Goal: Task Accomplishment & Management: Use online tool/utility

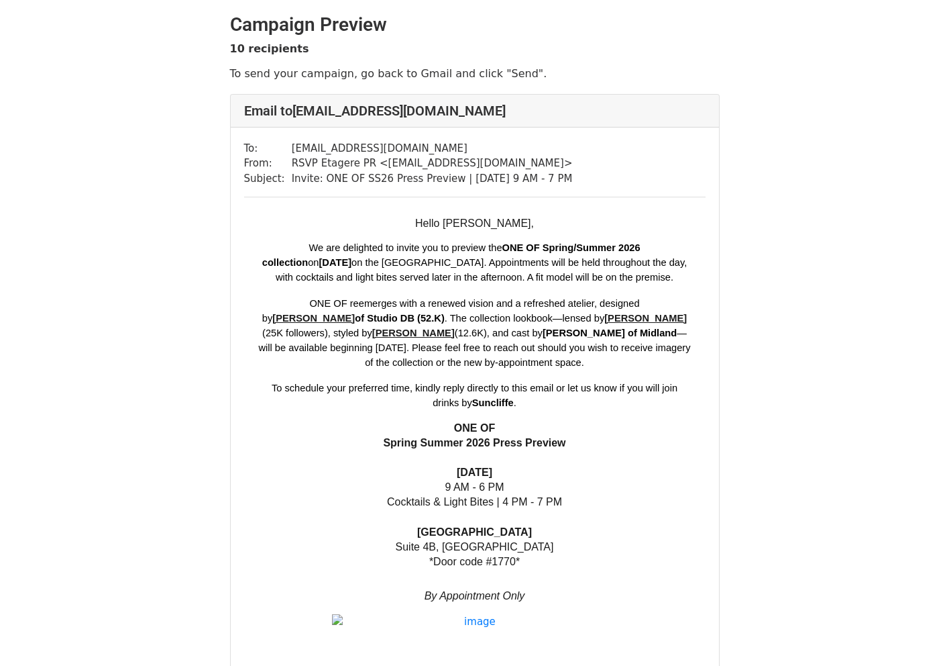
click at [282, 28] on h2 "Campaign Preview" at bounding box center [475, 24] width 490 height 23
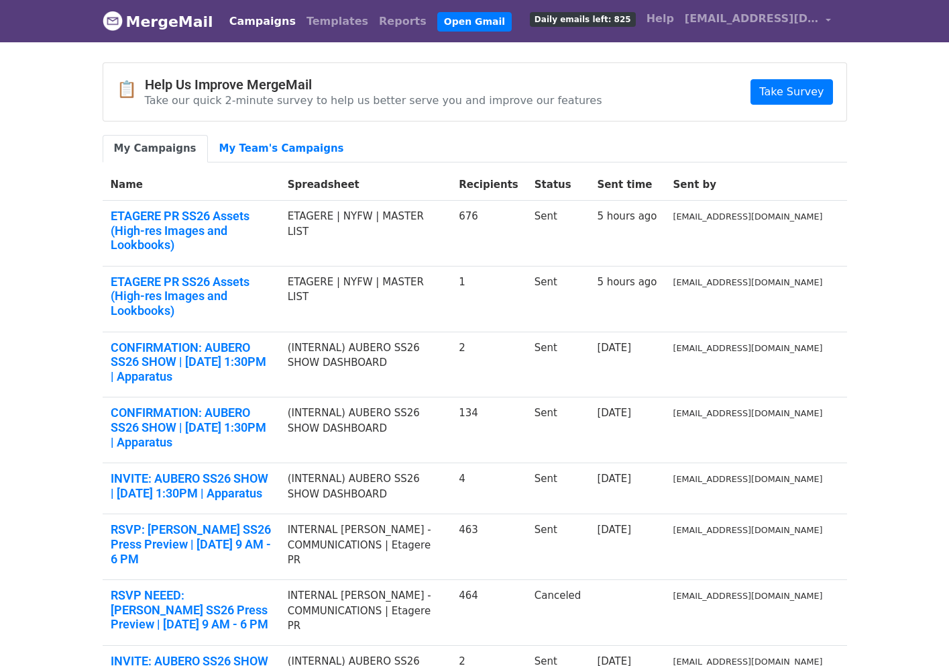
click at [194, 204] on td "ETAGERE PR SS26 Assets (High-res Images and Lookbooks)" at bounding box center [191, 234] width 177 height 66
click at [189, 215] on link "ETAGERE PR SS26 Assets (High-res Images and Lookbooks)" at bounding box center [191, 231] width 161 height 44
click at [213, 224] on link "ETAGERE PR SS26 Assets (High-res Images and Lookbooks)" at bounding box center [191, 231] width 161 height 44
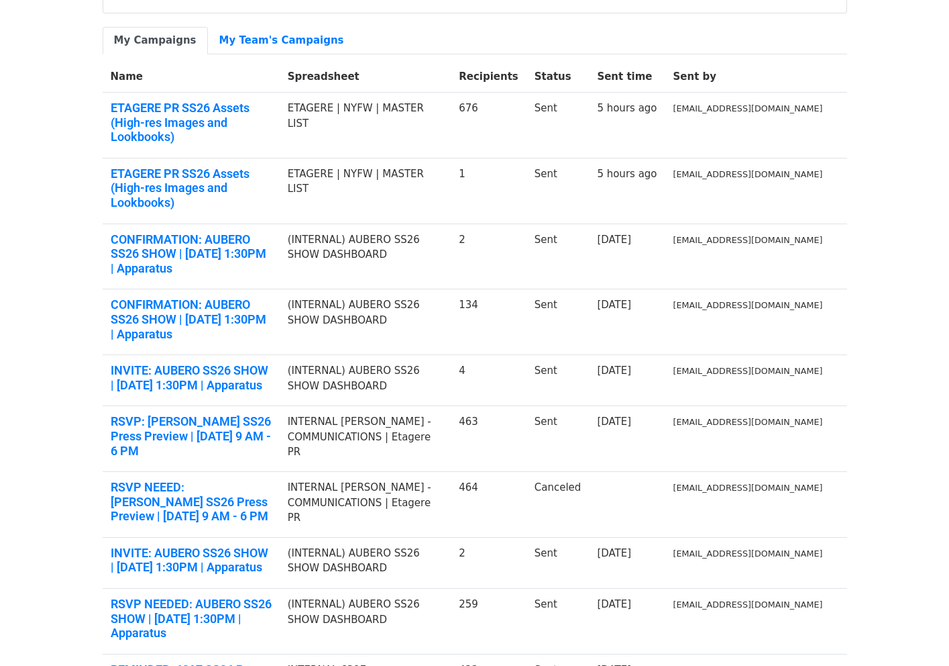
scroll to position [203, 0]
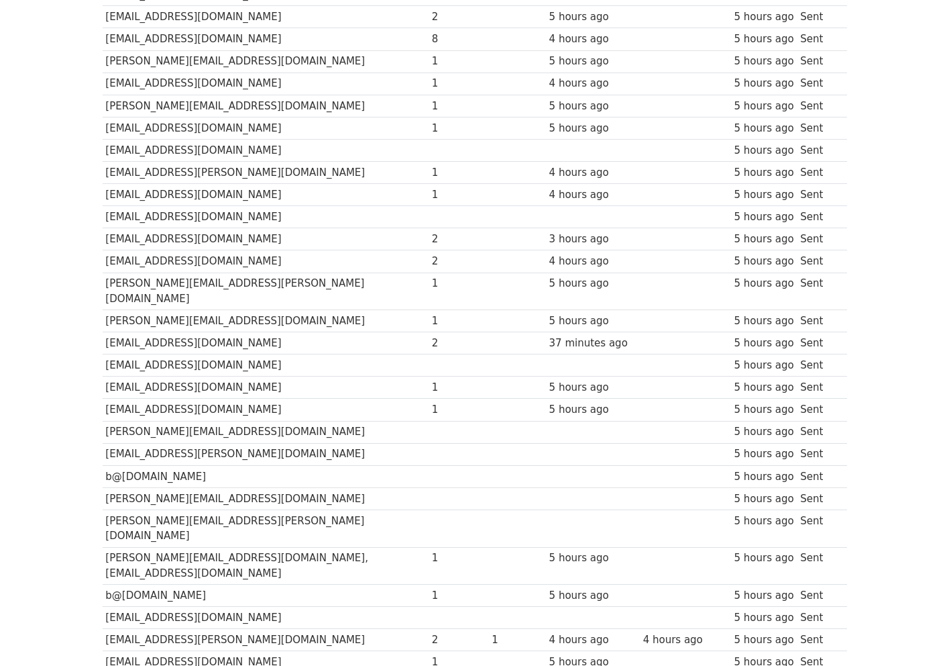
scroll to position [1850, 0]
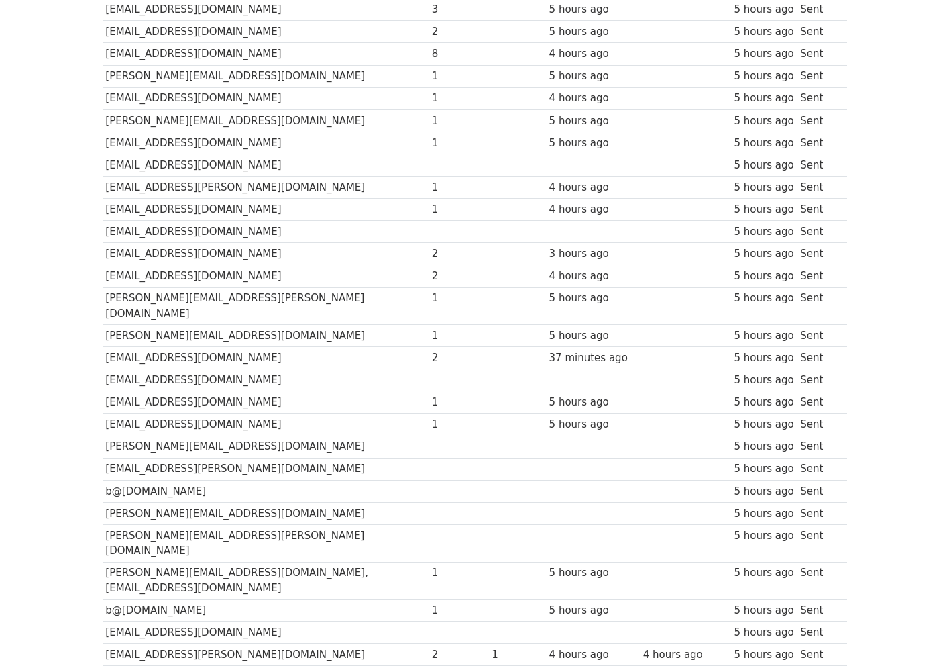
click at [148, 643] on td "[EMAIL_ADDRESS][PERSON_NAME][DOMAIN_NAME]" at bounding box center [266, 654] width 326 height 22
click at [144, 599] on td "b@[DOMAIN_NAME]" at bounding box center [266, 610] width 326 height 22
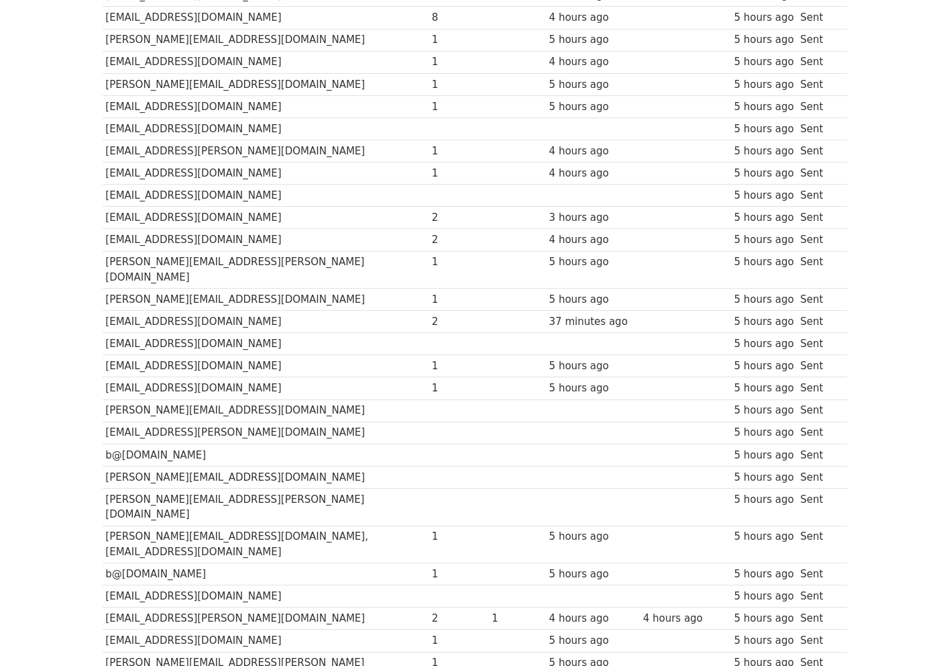
scroll to position [1890, 0]
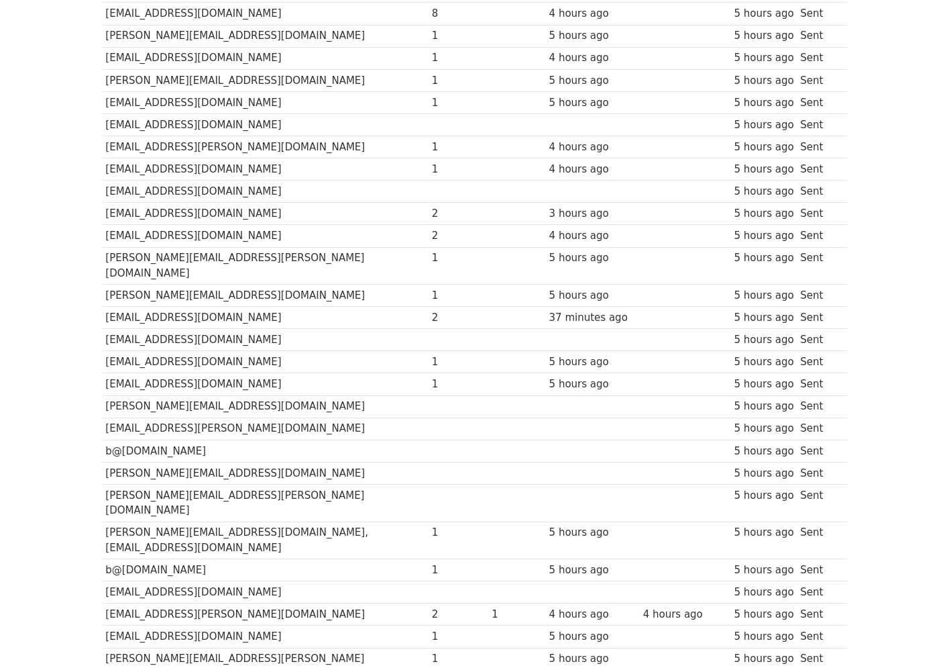
click at [152, 625] on td "[EMAIL_ADDRESS][DOMAIN_NAME]" at bounding box center [266, 636] width 326 height 22
click at [153, 603] on td "[EMAIL_ADDRESS][PERSON_NAME][DOMAIN_NAME]" at bounding box center [266, 614] width 326 height 22
click at [152, 581] on td "[EMAIL_ADDRESS][DOMAIN_NAME]" at bounding box center [266, 592] width 326 height 22
click at [164, 559] on td "b@[DOMAIN_NAME]" at bounding box center [266, 570] width 326 height 22
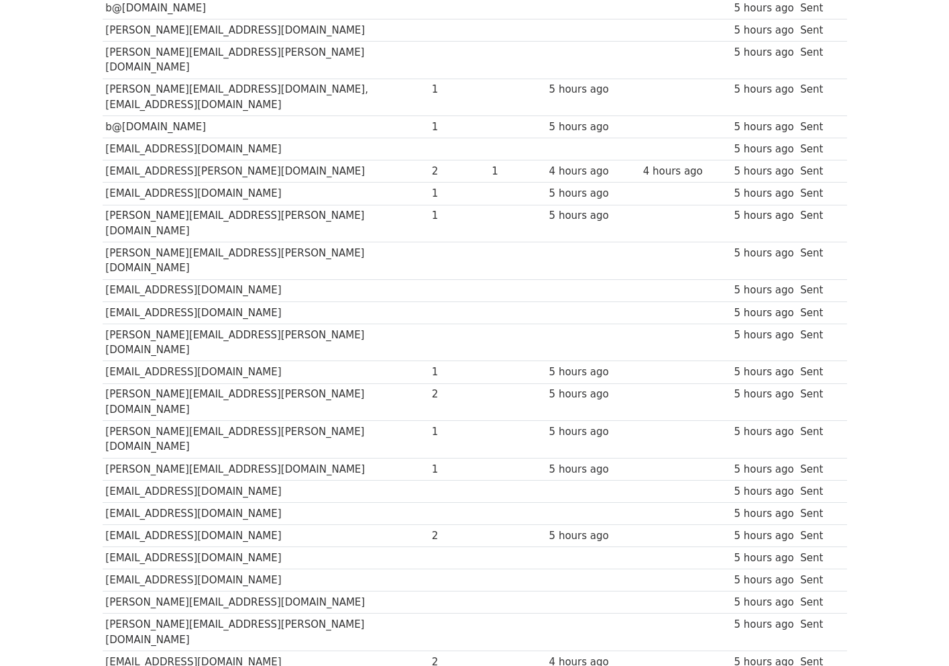
scroll to position [2336, 0]
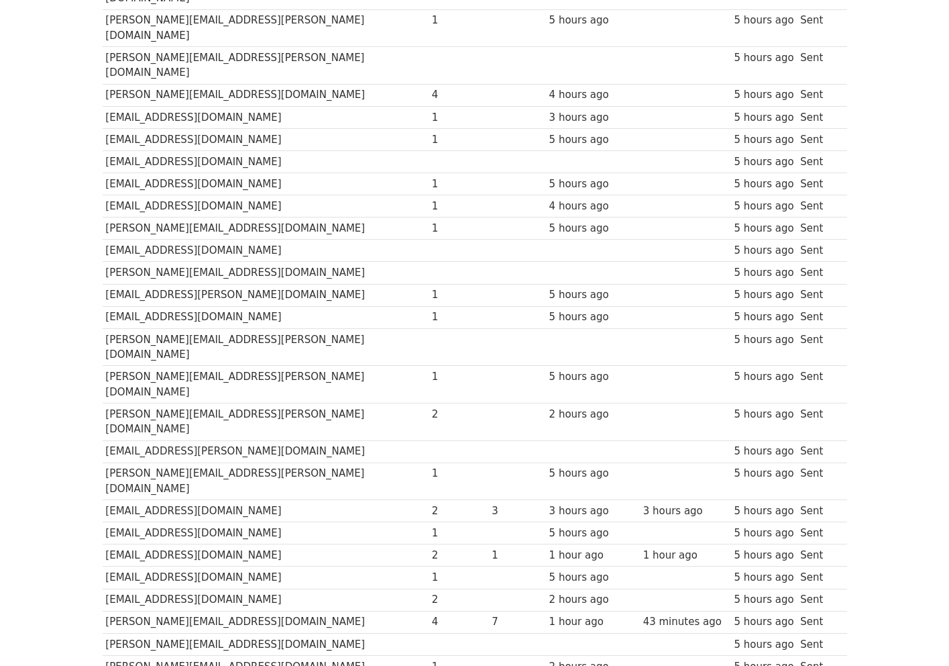
scroll to position [7398, 0]
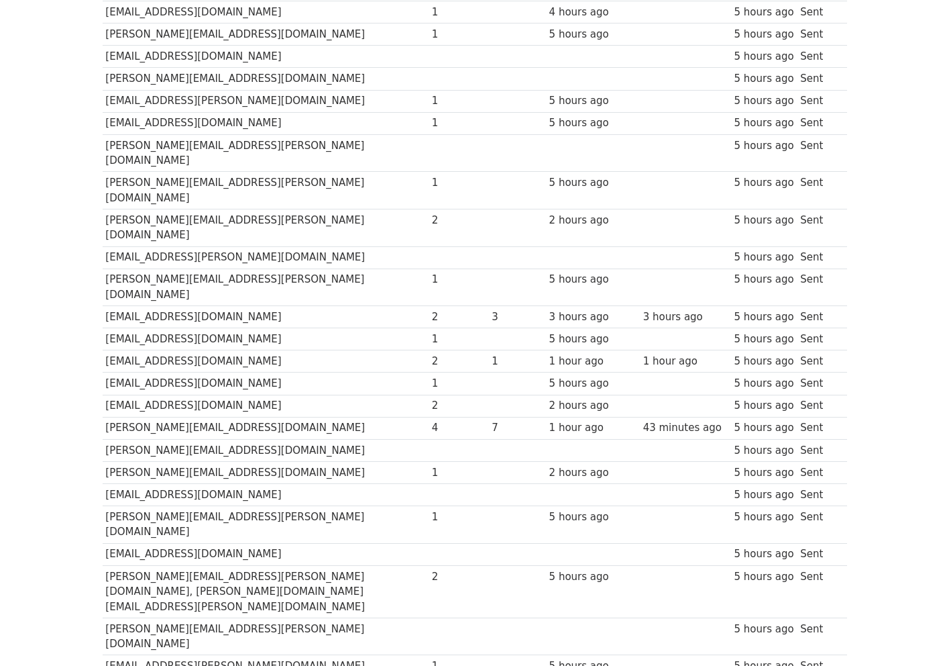
scroll to position [7598, 0]
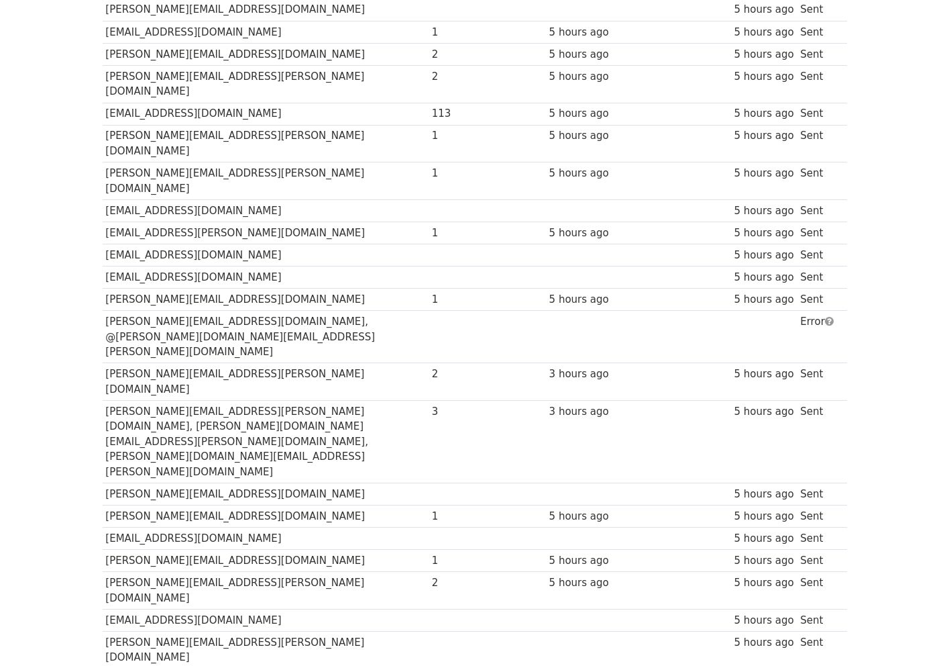
scroll to position [8871, 0]
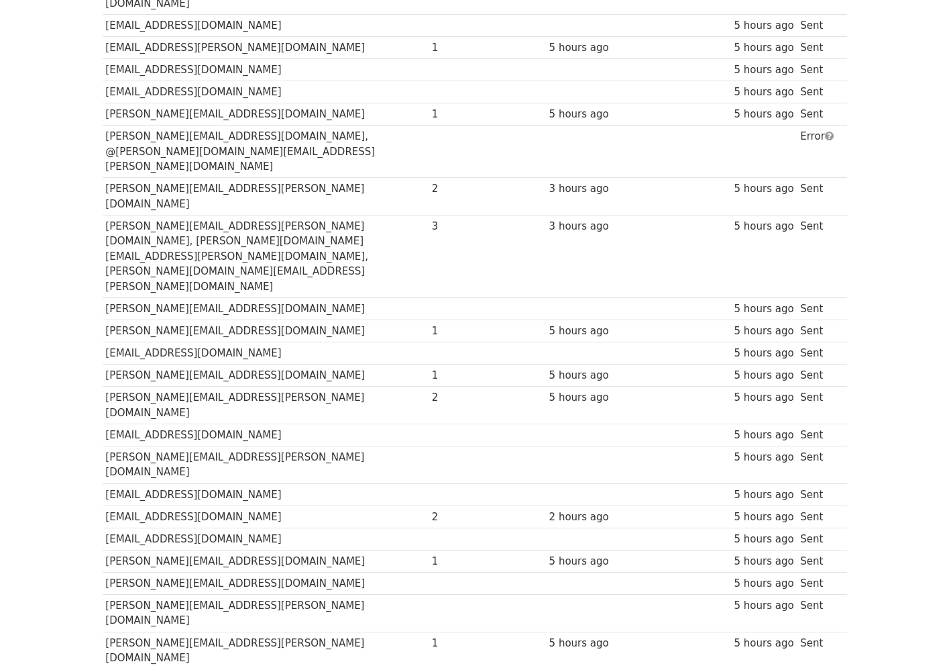
scroll to position [9058, 0]
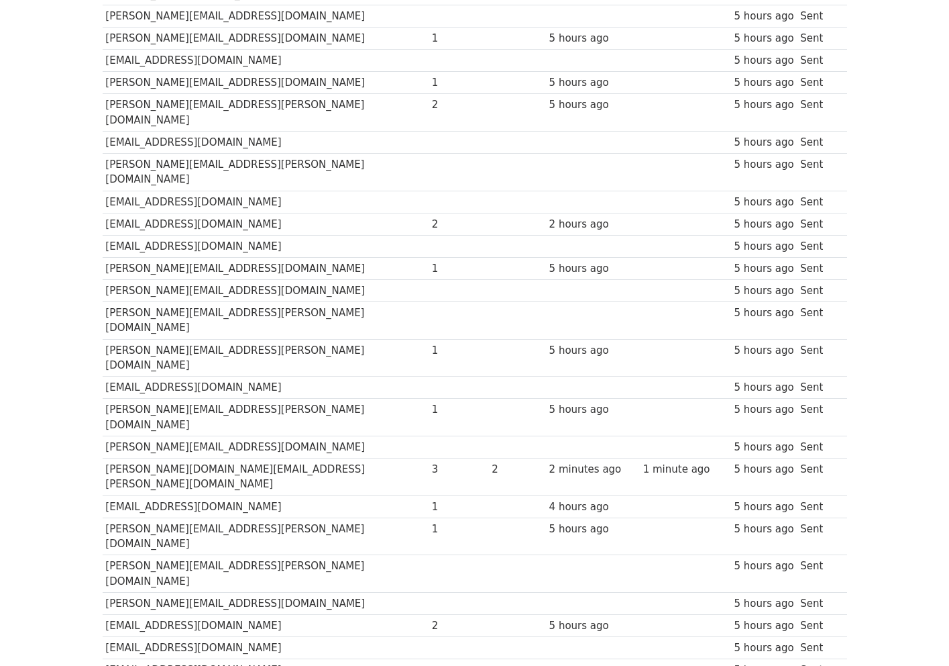
scroll to position [9348, 0]
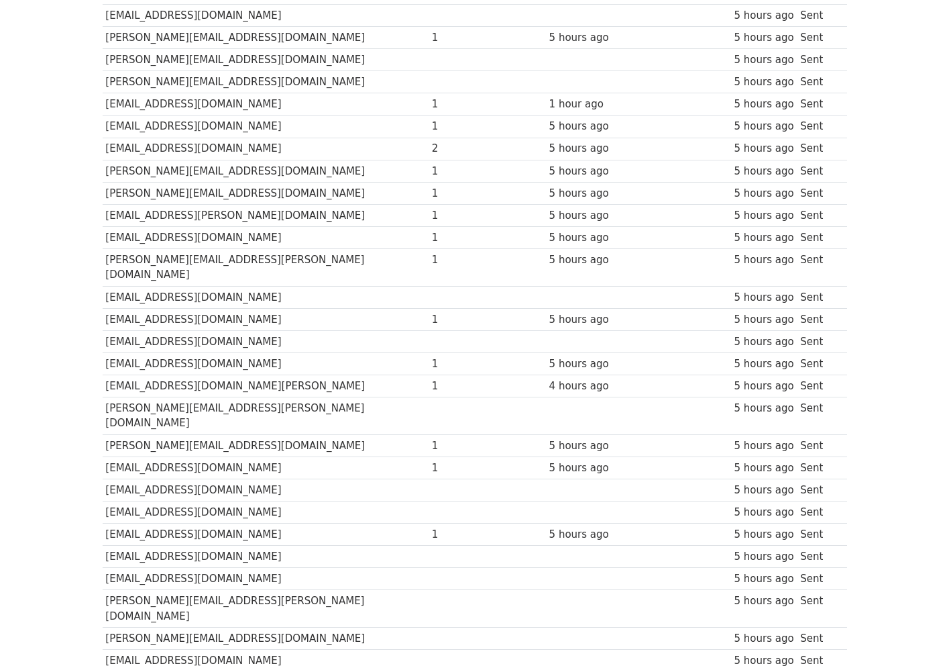
scroll to position [11982, 0]
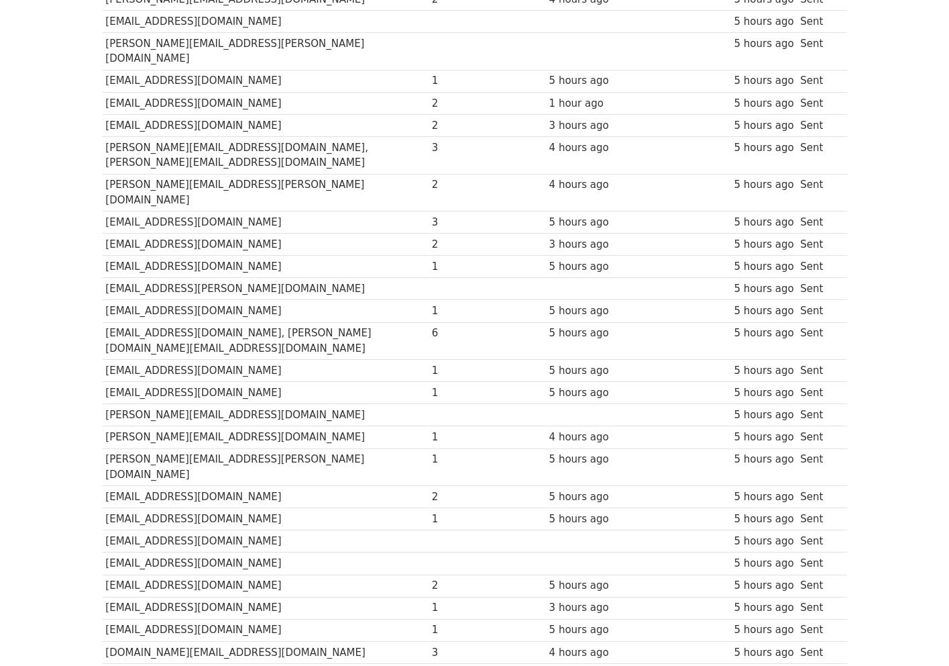
scroll to position [12962, 0]
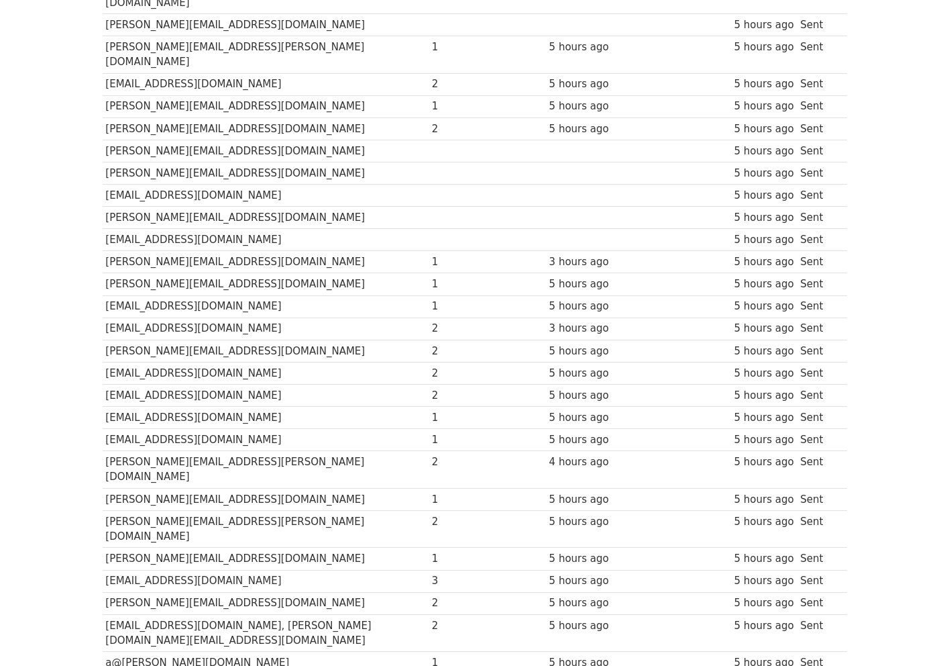
scroll to position [608, 0]
